Goal: Task Accomplishment & Management: Manage account settings

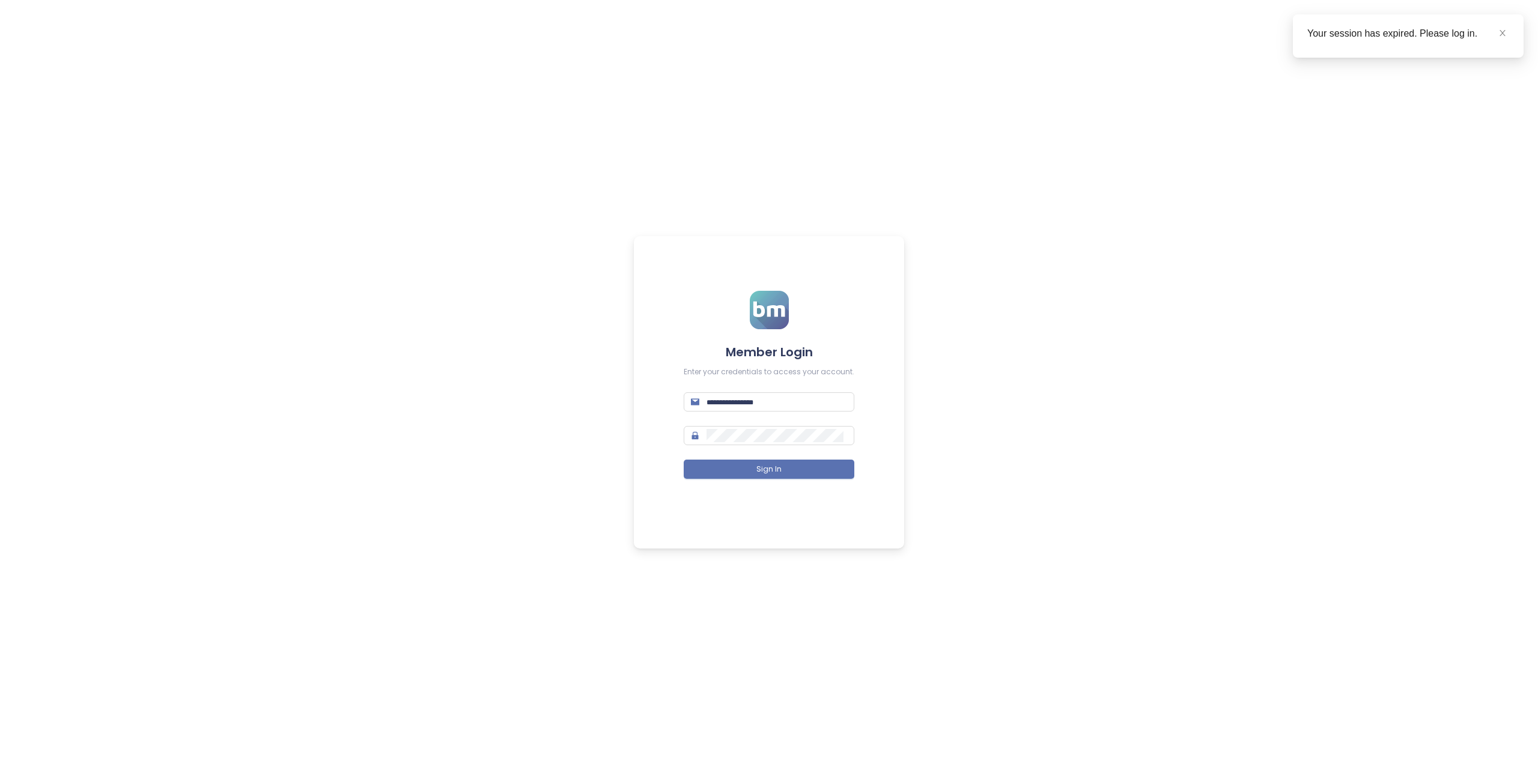
type input "**********"
click at [766, 482] on form "**********" at bounding box center [769, 392] width 171 height 203
click at [761, 469] on span "Sign In" at bounding box center [769, 470] width 25 height 12
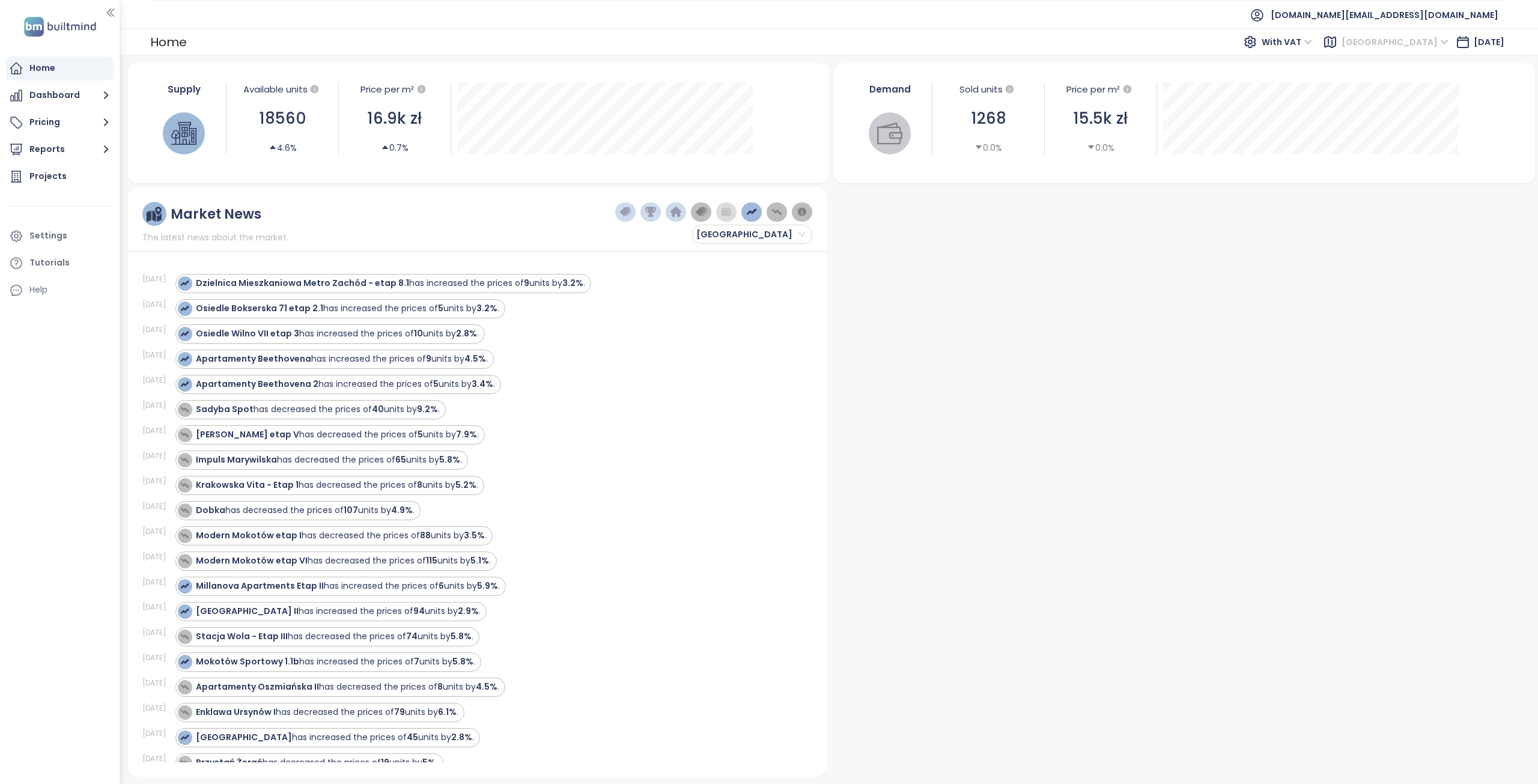
click at [1417, 45] on span "[GEOGRAPHIC_DATA]" at bounding box center [1396, 42] width 107 height 18
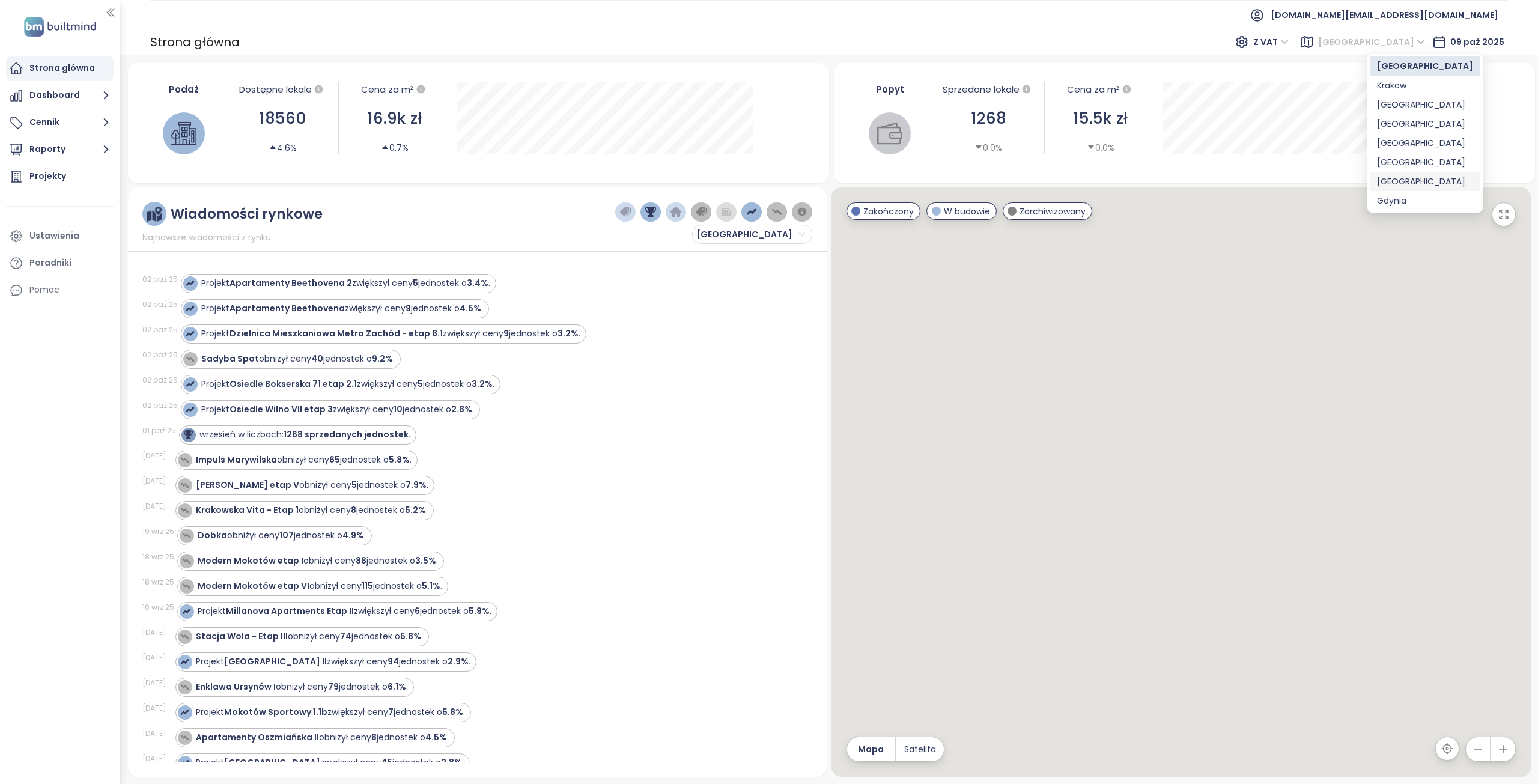
click at [1402, 182] on div "[GEOGRAPHIC_DATA]" at bounding box center [1425, 182] width 96 height 13
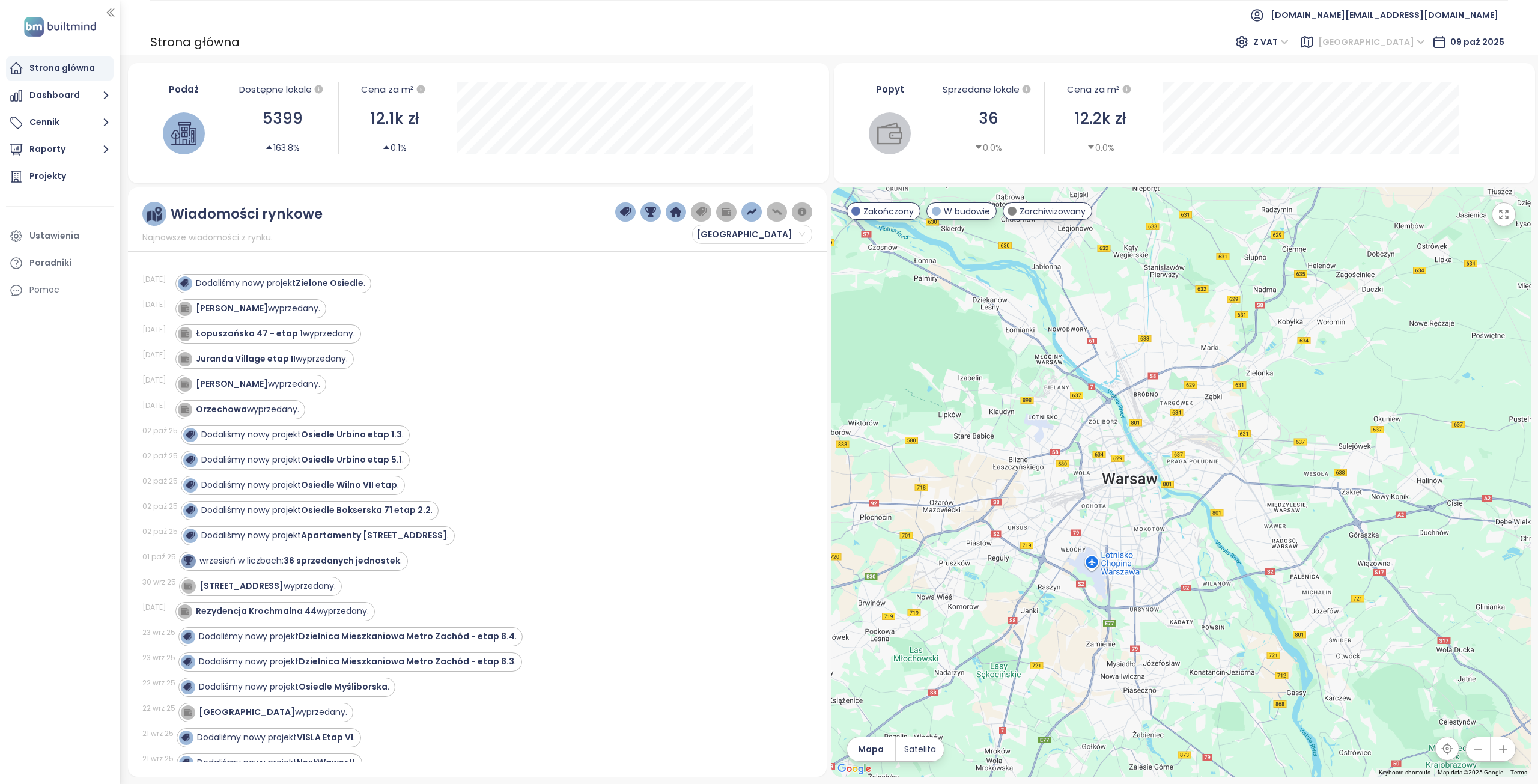
click at [1416, 43] on span "[GEOGRAPHIC_DATA]" at bounding box center [1372, 42] width 107 height 18
click at [1402, 162] on div "[GEOGRAPHIC_DATA]" at bounding box center [1432, 162] width 96 height 13
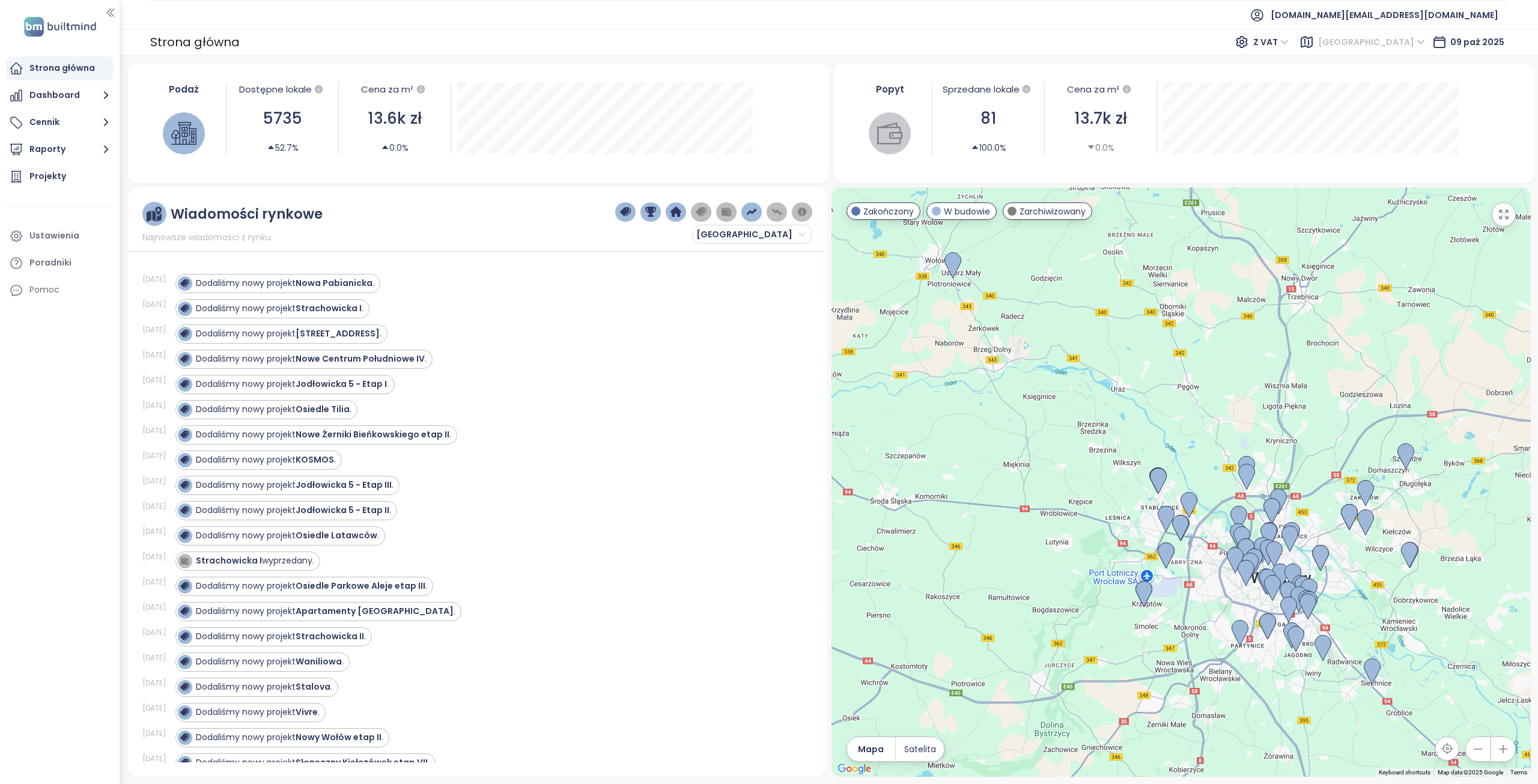
click at [1421, 46] on span "[GEOGRAPHIC_DATA]" at bounding box center [1372, 42] width 107 height 18
click at [1403, 183] on div "[GEOGRAPHIC_DATA]" at bounding box center [1434, 182] width 96 height 13
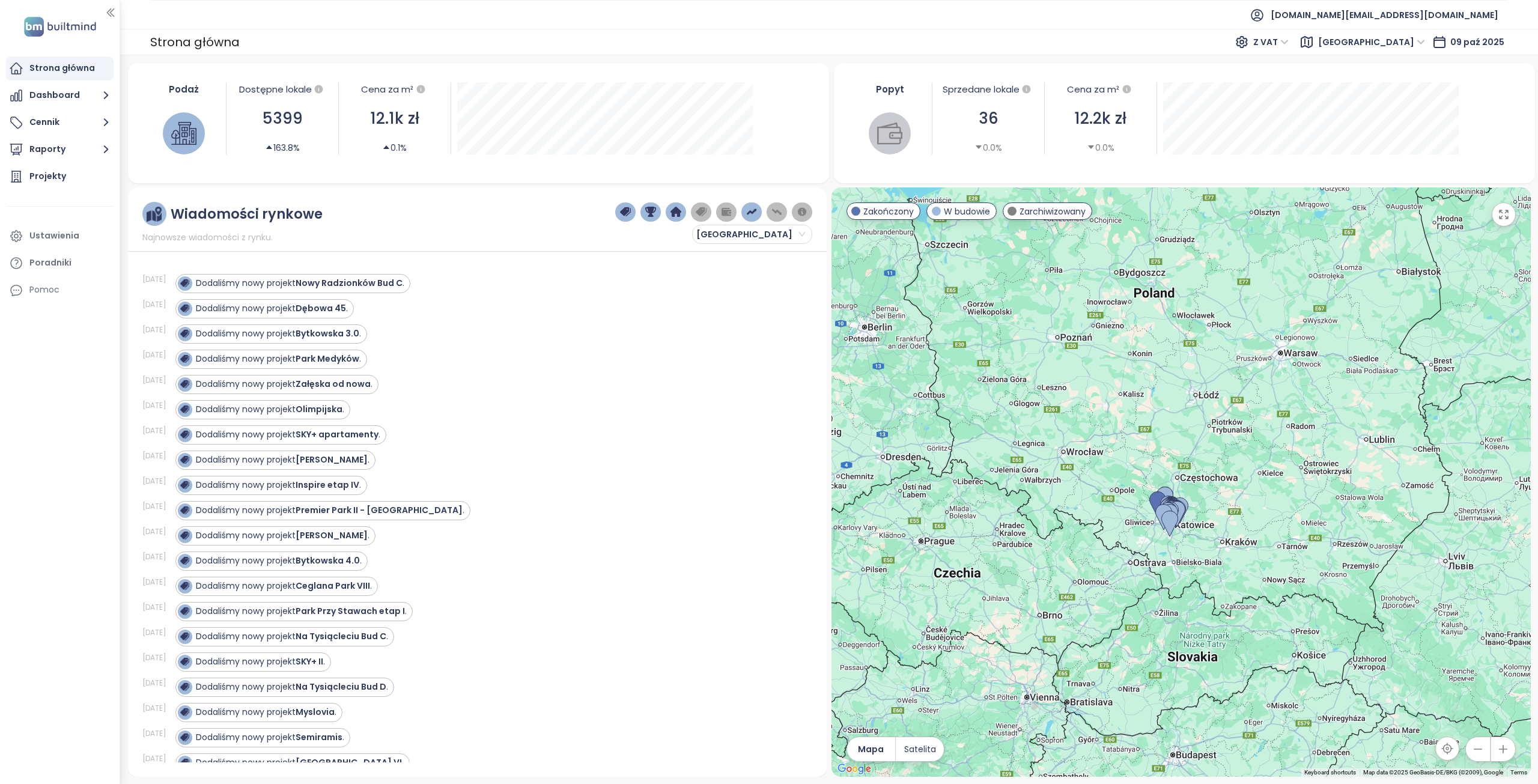
drag, startPoint x: 1453, startPoint y: 460, endPoint x: 1287, endPoint y: 486, distance: 168.0
click at [1287, 486] on div at bounding box center [1181, 482] width 699 height 590
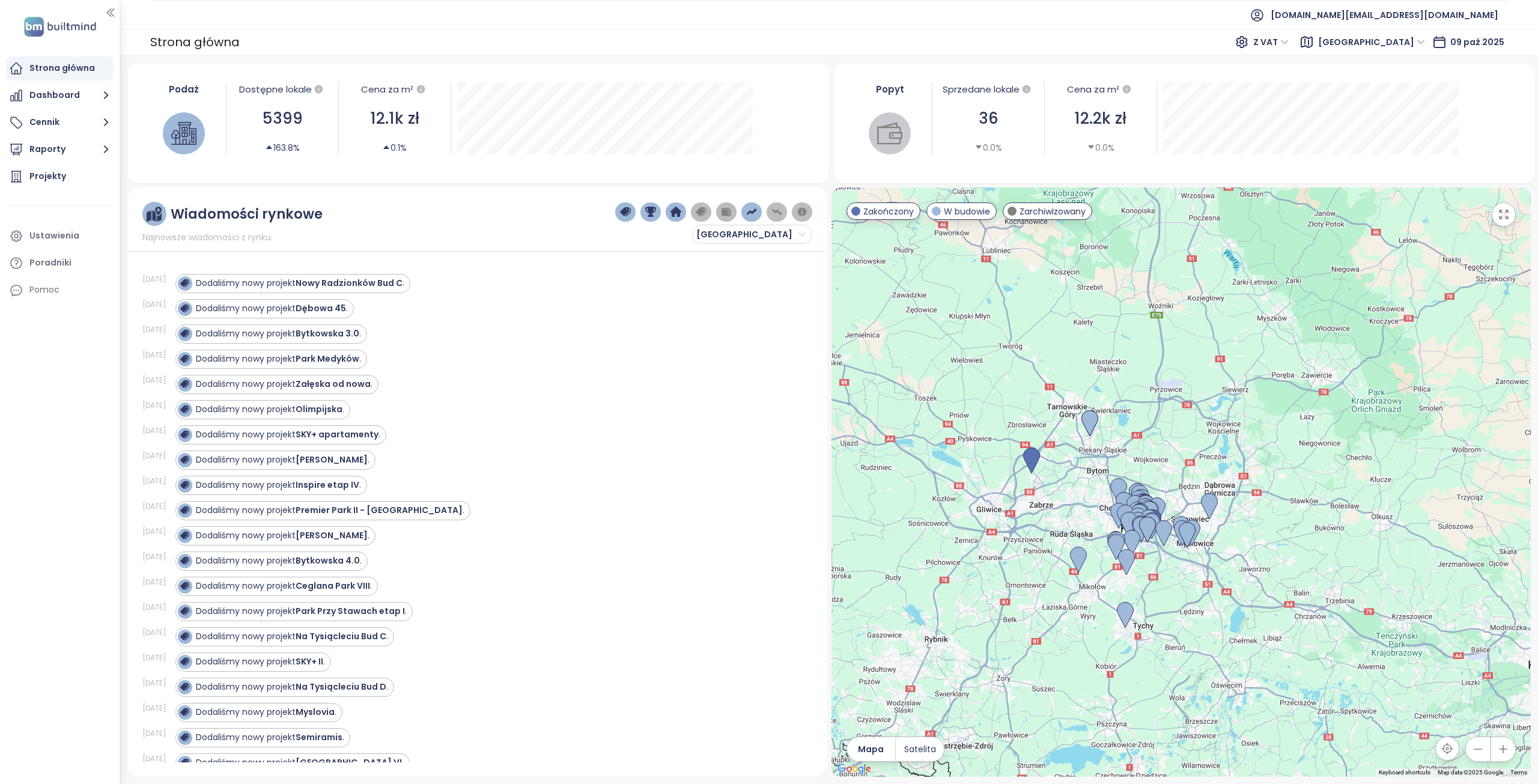
drag, startPoint x: 1294, startPoint y: 569, endPoint x: 1277, endPoint y: 508, distance: 63.3
click at [1277, 508] on div at bounding box center [1181, 482] width 699 height 590
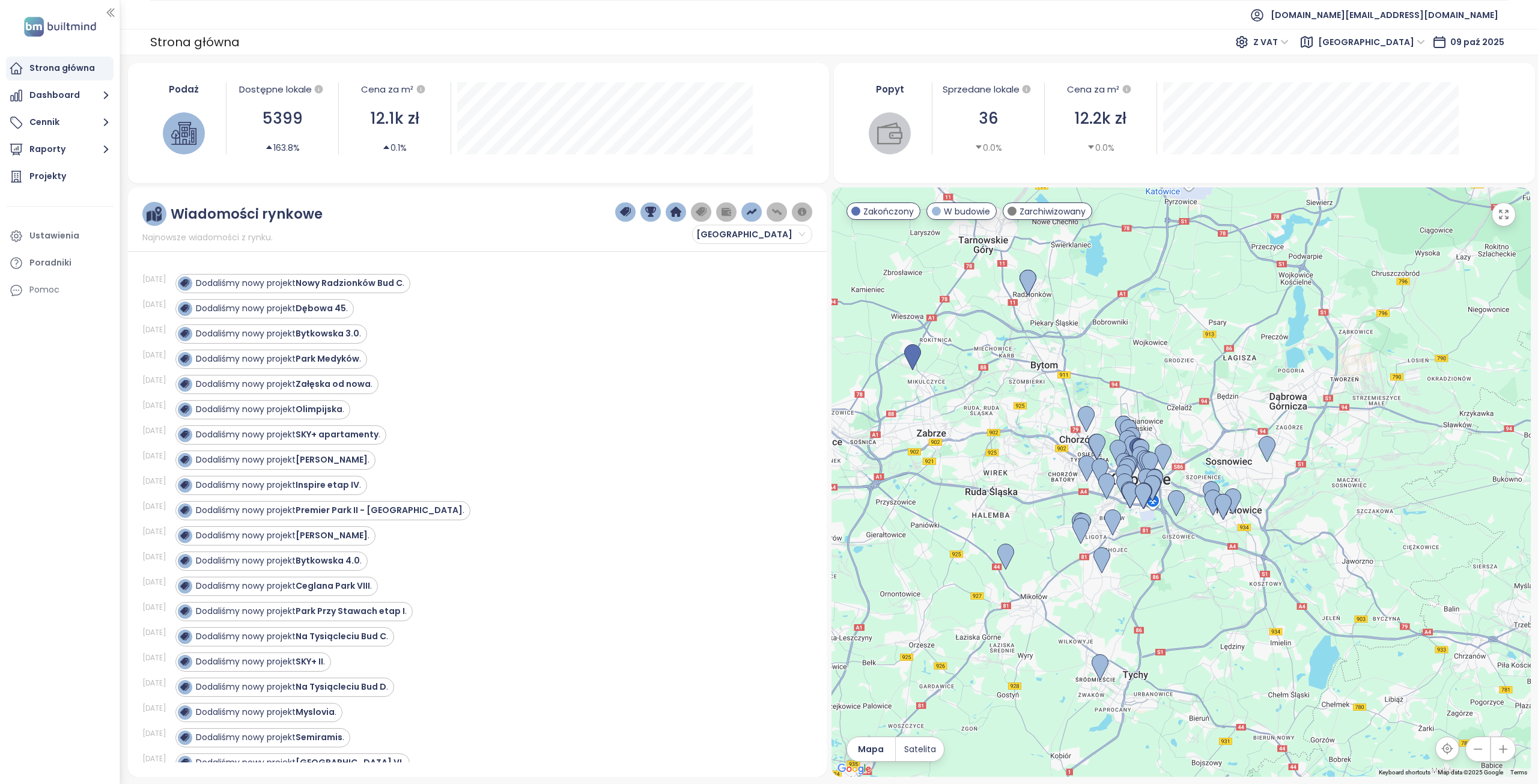
drag, startPoint x: 1149, startPoint y: 549, endPoint x: 1164, endPoint y: 549, distance: 15.0
click at [1164, 549] on div at bounding box center [1181, 482] width 699 height 590
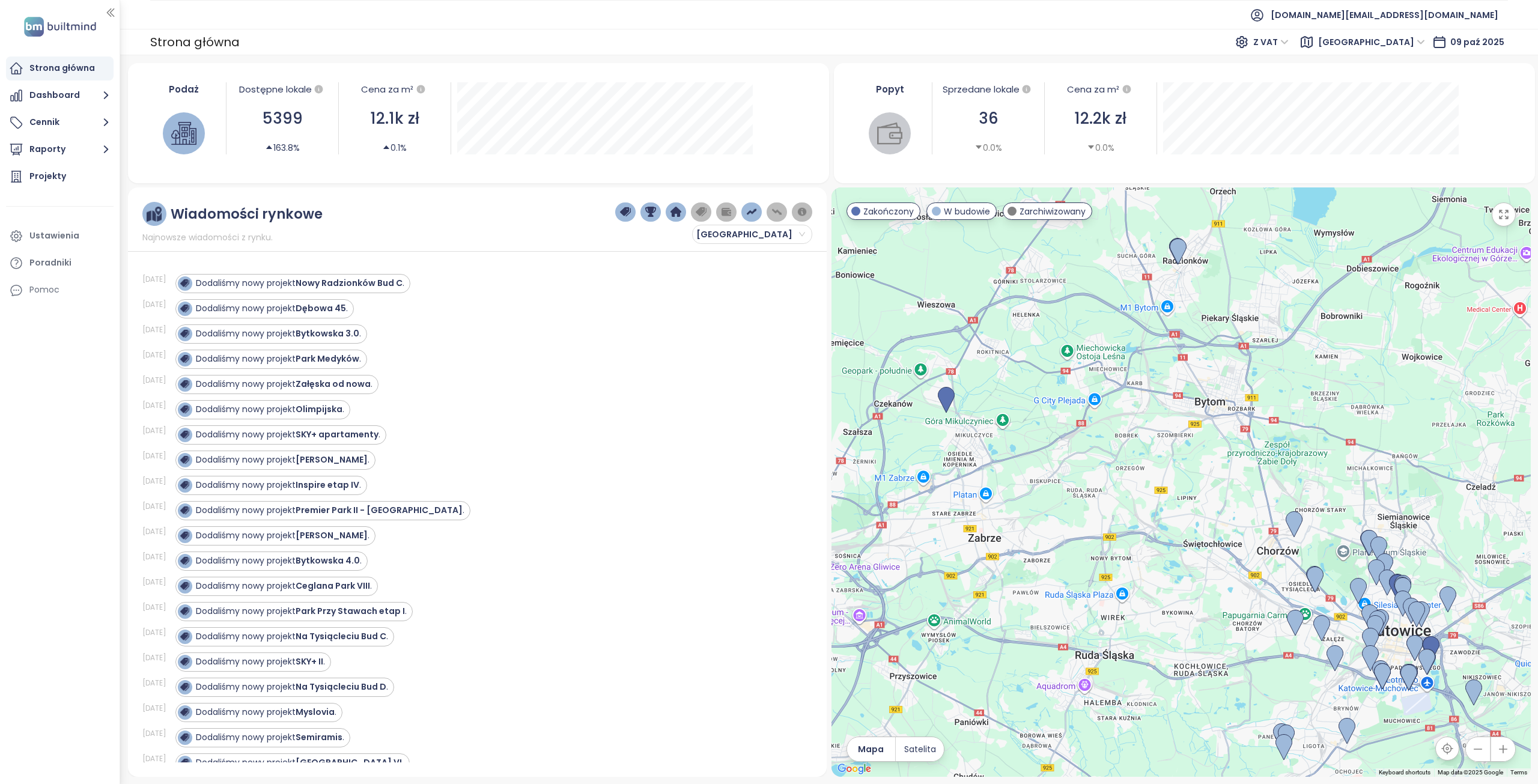
drag, startPoint x: 1042, startPoint y: 396, endPoint x: 1313, endPoint y: 519, distance: 297.6
click at [1313, 519] on div at bounding box center [1181, 482] width 699 height 590
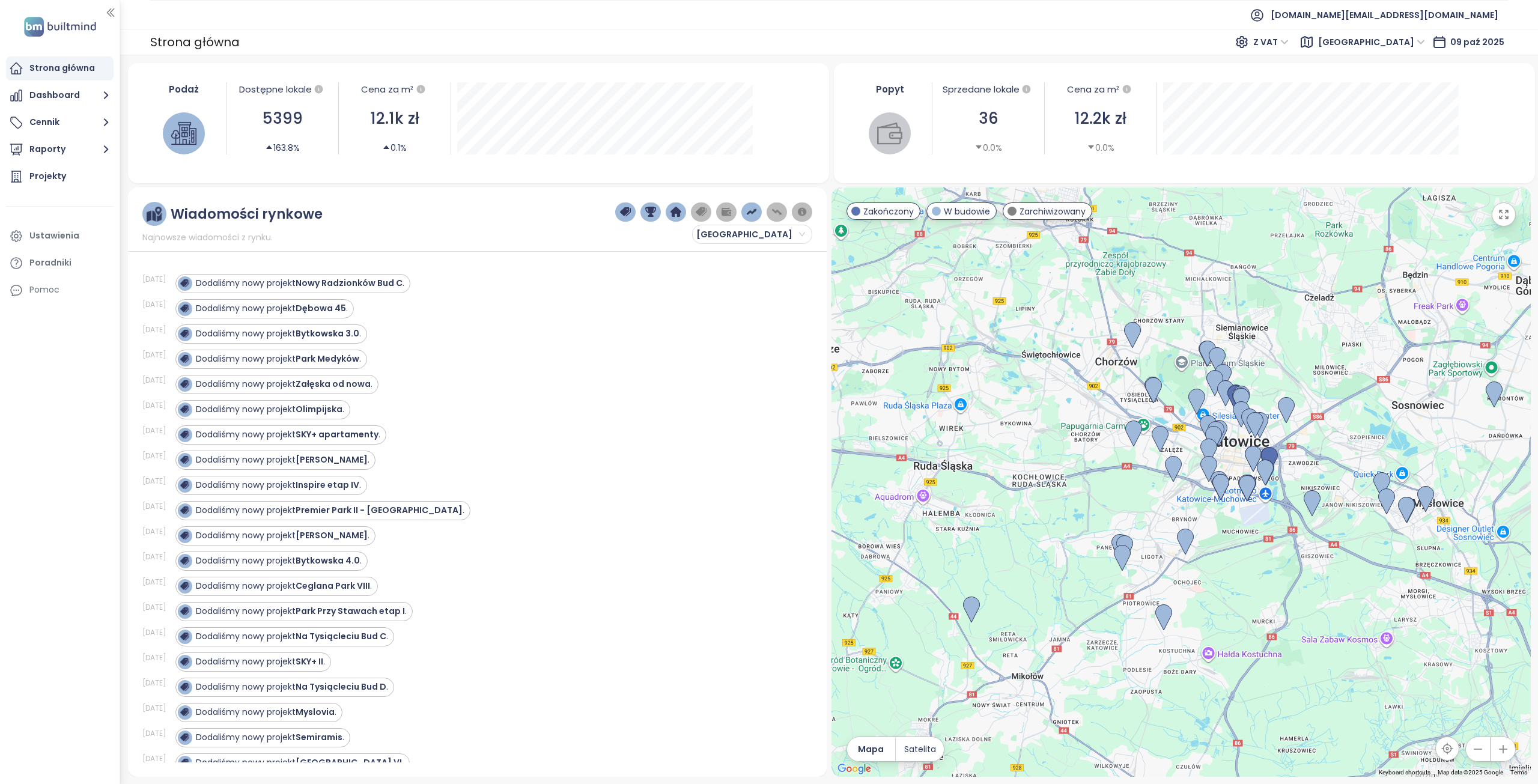
drag, startPoint x: 1409, startPoint y: 525, endPoint x: 1261, endPoint y: 328, distance: 246.4
click at [1261, 328] on div at bounding box center [1181, 482] width 699 height 590
